Goal: Information Seeking & Learning: Check status

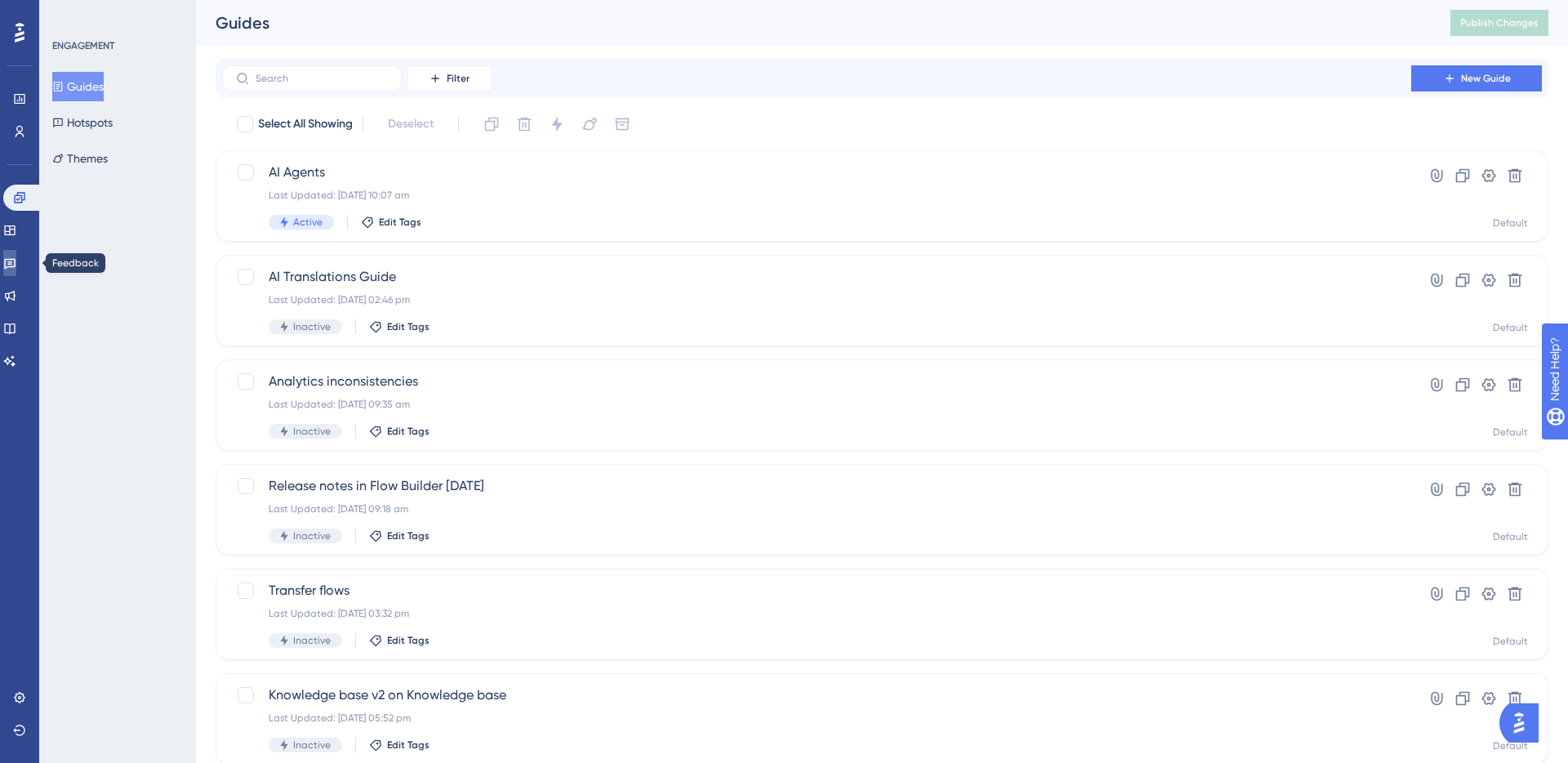
click at [16, 268] on icon at bounding box center [9, 262] width 13 height 13
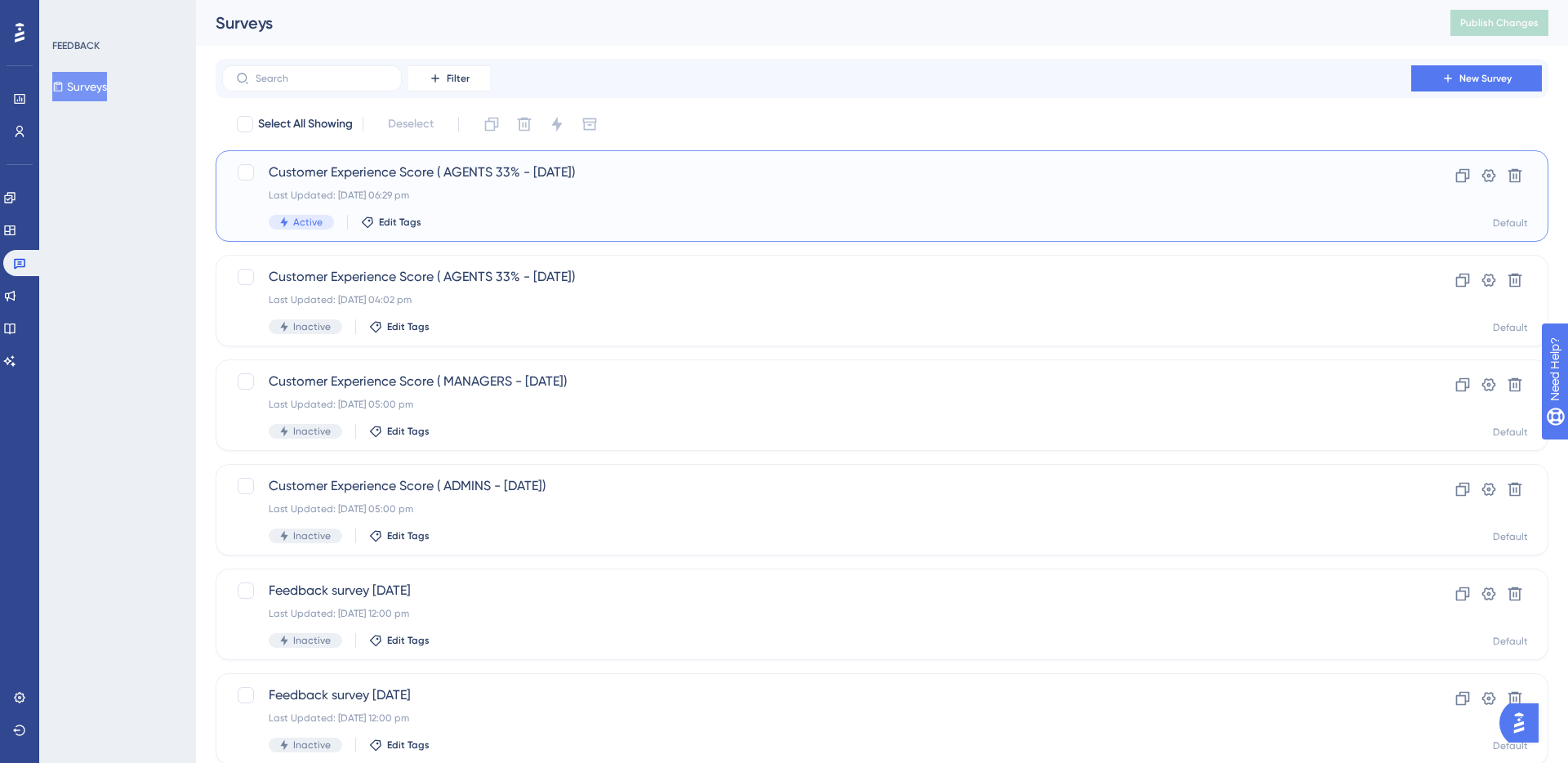
click at [352, 179] on span "Customer Experience Score ( AGENTS 33% - [DATE])" at bounding box center [817, 172] width 1097 height 20
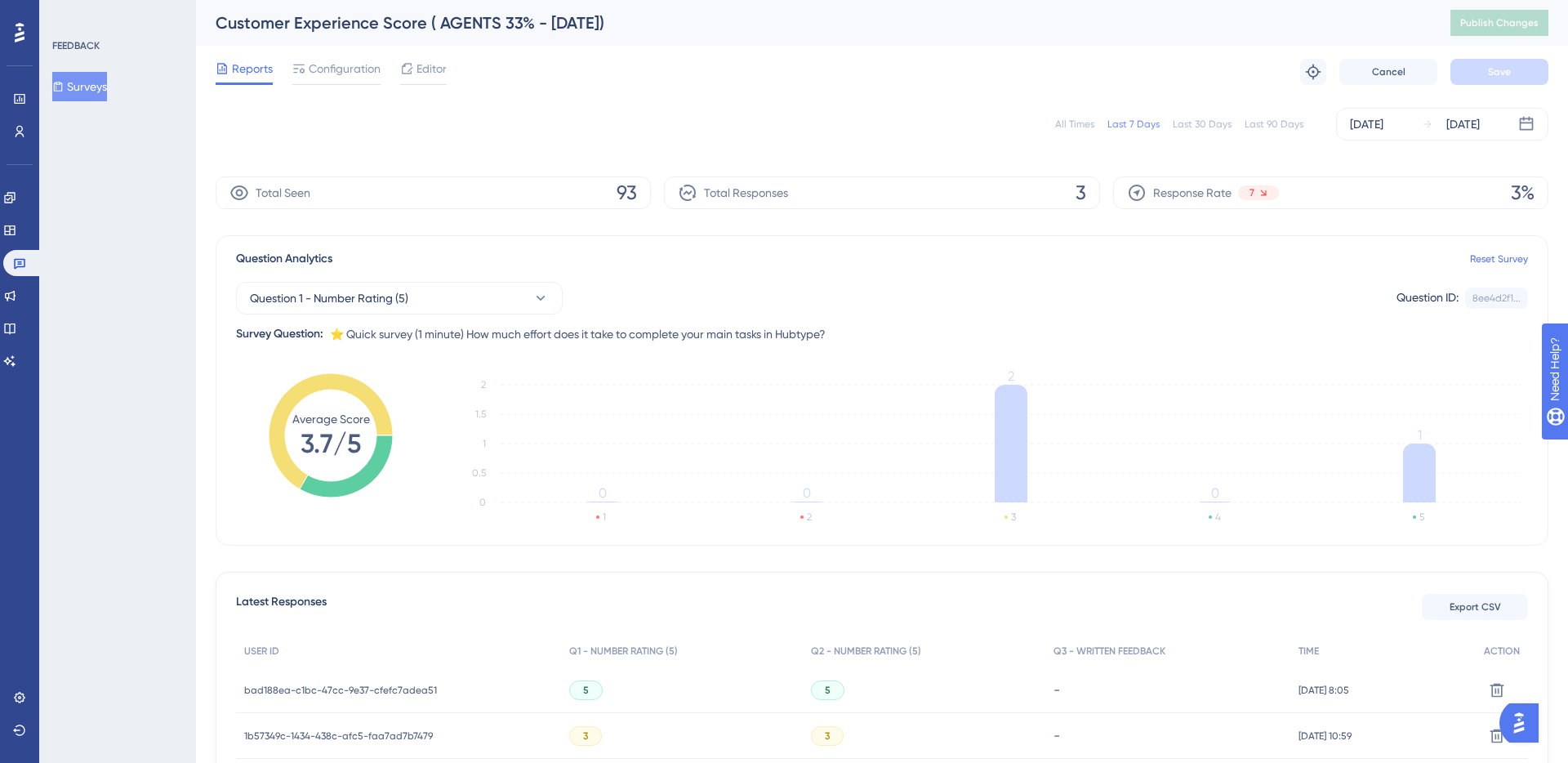
click at [1074, 128] on div "All Times" at bounding box center [1075, 124] width 39 height 13
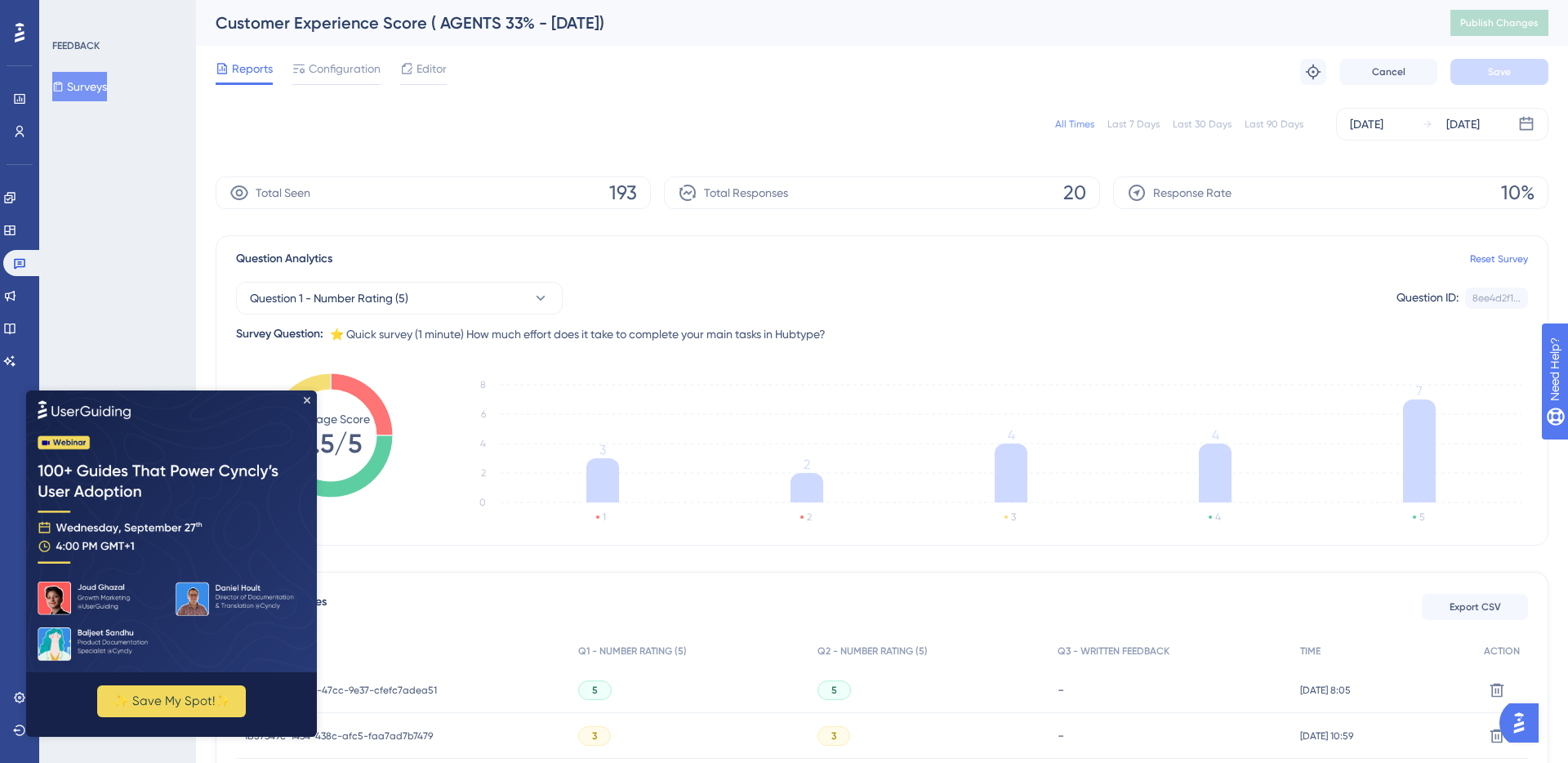
drag, startPoint x: 1068, startPoint y: 195, endPoint x: 1132, endPoint y: 195, distance: 64.0
click at [1132, 195] on div "Total Seen 193 Total Responses 20 Response Rate 10%" at bounding box center [882, 193] width 1333 height 32
click at [302, 393] on img at bounding box center [172, 531] width 291 height 282
click at [308, 401] on icon "Close Preview" at bounding box center [307, 400] width 7 height 7
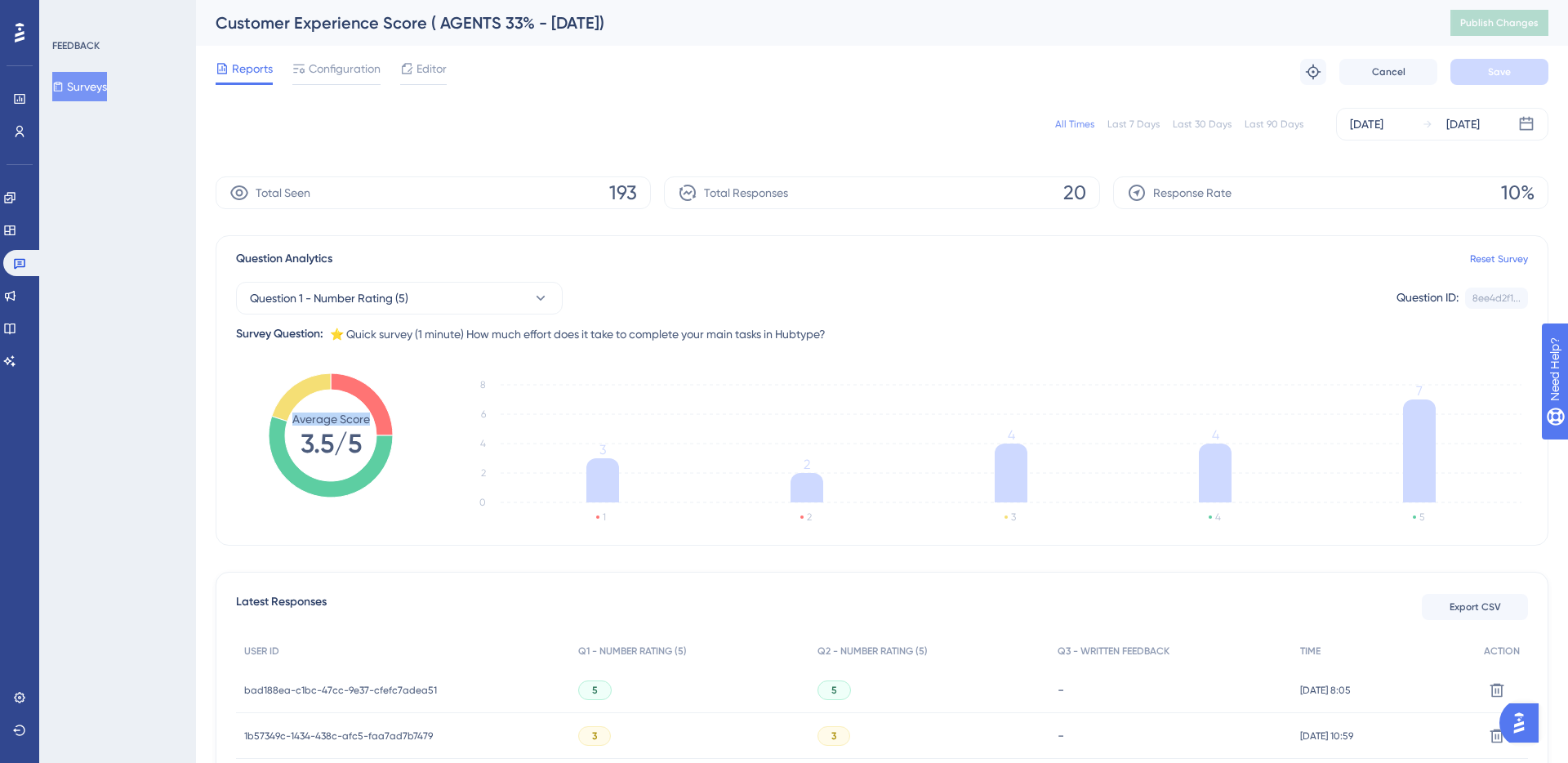
drag, startPoint x: 304, startPoint y: 442, endPoint x: 377, endPoint y: 442, distance: 73.0
click at [377, 442] on g "Average Score 3.5/5" at bounding box center [331, 435] width 124 height 124
click at [509, 359] on div "Question Analytics Reset Survey Question 1 - Number Rating (5) Question ID: 8ee…" at bounding box center [882, 390] width 1333 height 310
drag, startPoint x: 301, startPoint y: 442, endPoint x: 377, endPoint y: 442, distance: 76.0
click at [377, 442] on g "Average Score 3.5/5" at bounding box center [331, 435] width 124 height 124
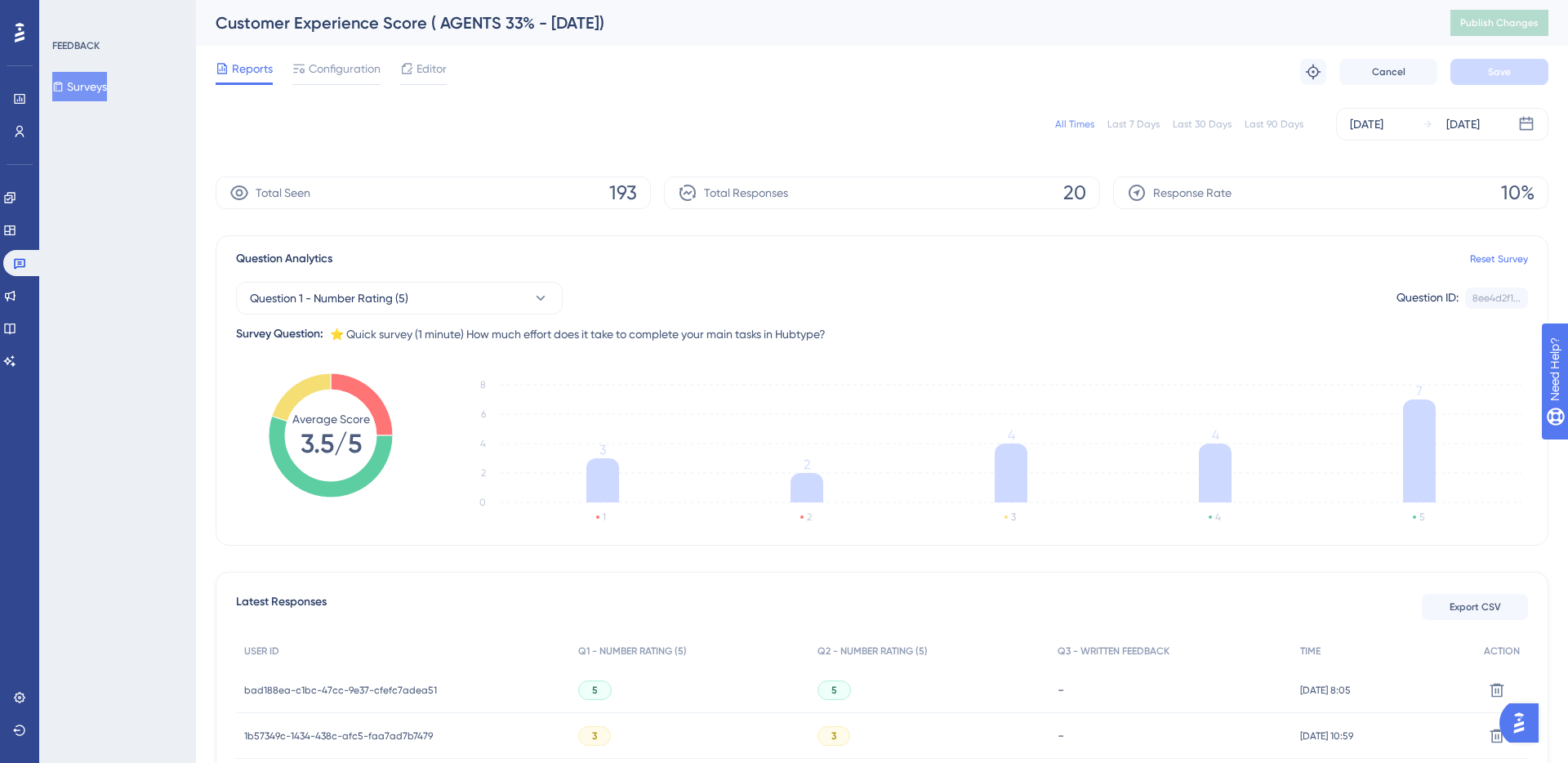
click at [335, 437] on tspan "3.5/5" at bounding box center [331, 443] width 61 height 31
click at [315, 439] on tspan "3.5/5" at bounding box center [331, 443] width 61 height 31
click at [518, 291] on button "Question 1 - Number Rating (5)" at bounding box center [399, 298] width 327 height 32
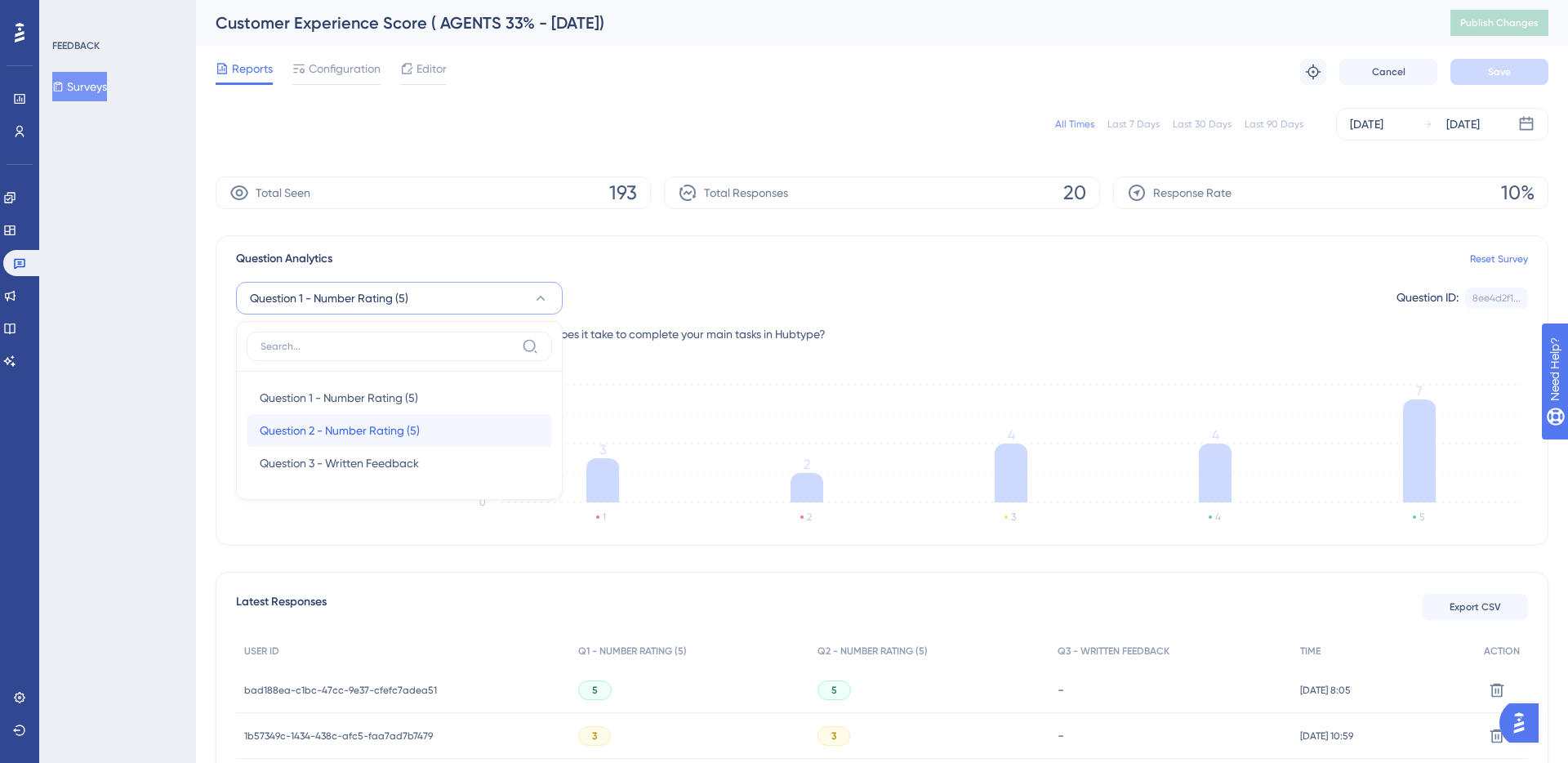
click at [341, 427] on span "Question 2 - Number Rating (5)" at bounding box center [339, 431] width 160 height 20
